Goal: Task Accomplishment & Management: Manage account settings

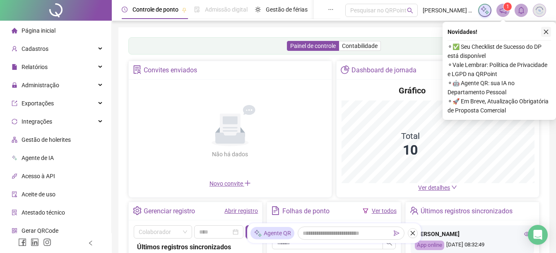
click at [549, 31] on button "button" at bounding box center [546, 32] width 10 height 10
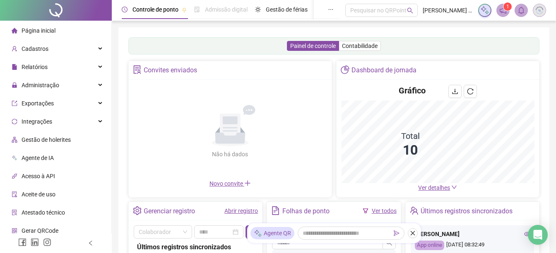
click at [505, 11] on icon "notification" at bounding box center [502, 10] width 7 height 7
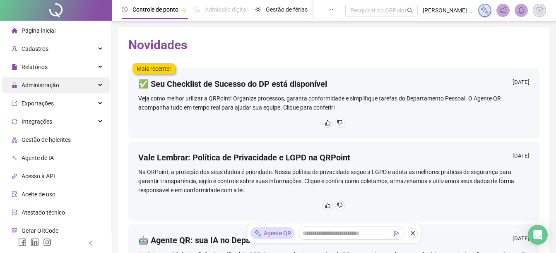
click at [33, 85] on span "Administração" at bounding box center [41, 85] width 38 height 7
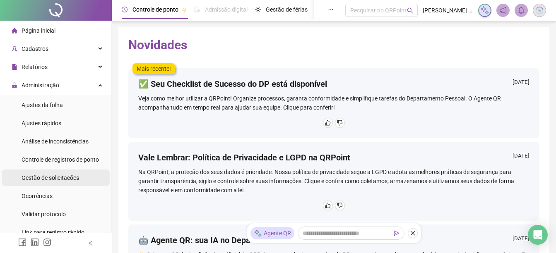
click at [56, 183] on div "Gestão de solicitações" at bounding box center [51, 178] width 58 height 17
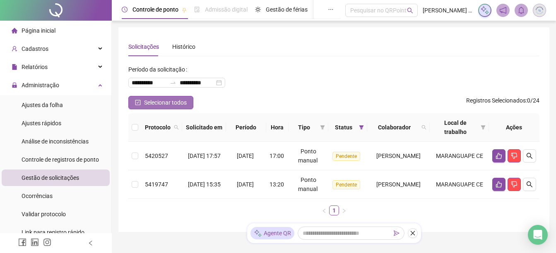
click at [151, 104] on span "Selecionar todos" at bounding box center [165, 102] width 43 height 9
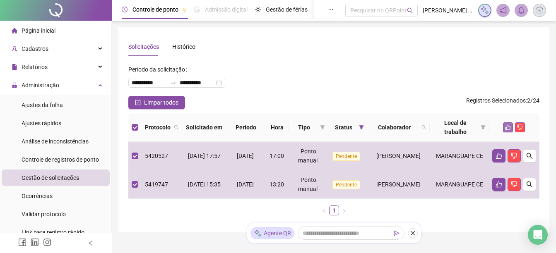
click at [506, 127] on icon "like" at bounding box center [508, 128] width 6 height 6
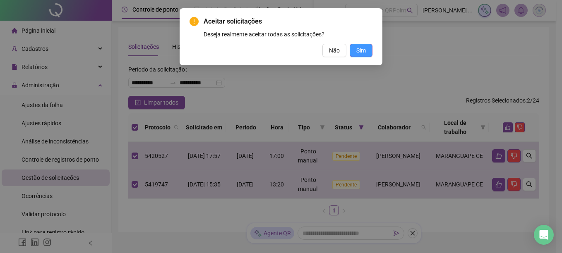
click at [356, 50] on button "Sim" at bounding box center [361, 50] width 23 height 13
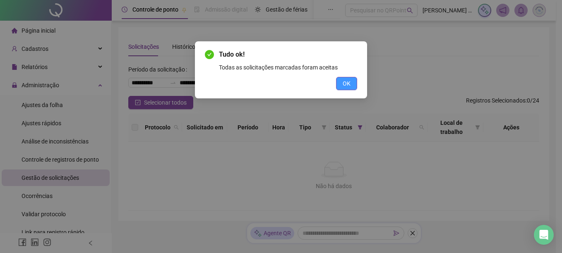
click at [349, 81] on span "OK" at bounding box center [347, 83] width 8 height 9
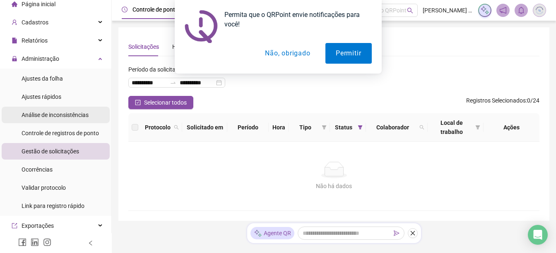
scroll to position [41, 0]
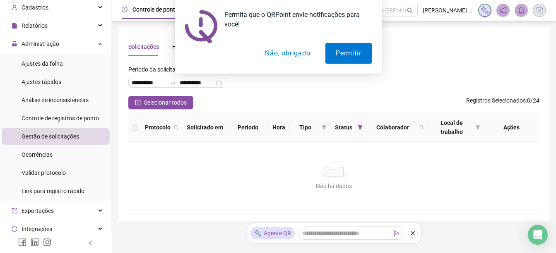
click at [279, 51] on button "Não, obrigado" at bounding box center [288, 53] width 66 height 21
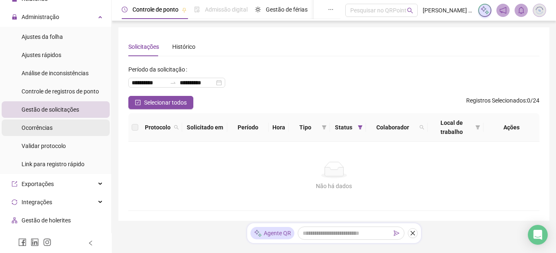
scroll to position [83, 0]
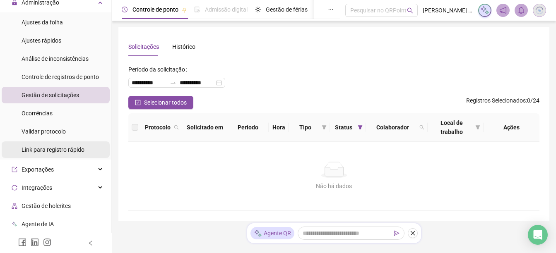
click at [56, 149] on span "Link para registro rápido" at bounding box center [53, 150] width 63 height 7
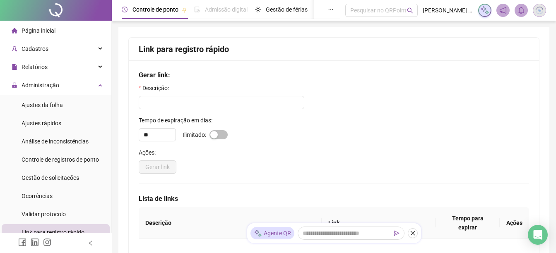
click at [31, 27] on span "Página inicial" at bounding box center [39, 30] width 34 height 7
